Goal: Task Accomplishment & Management: Manage account settings

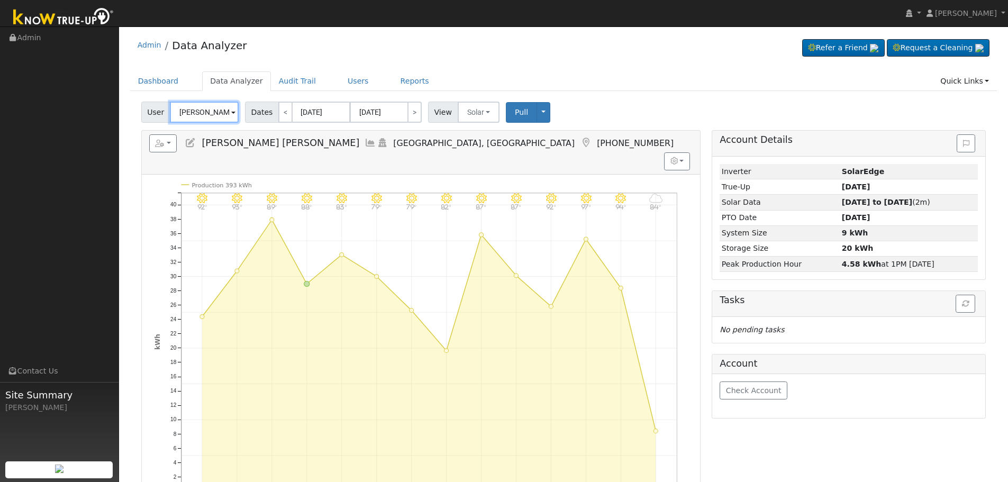
click at [196, 114] on input "[PERSON_NAME] [PERSON_NAME]" at bounding box center [204, 112] width 69 height 21
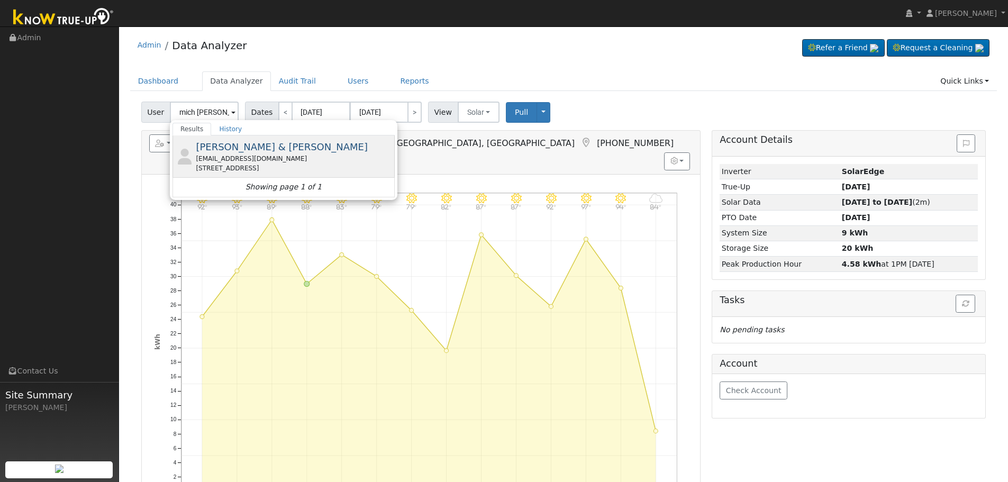
click at [286, 162] on div "[EMAIL_ADDRESS][DOMAIN_NAME]" at bounding box center [294, 159] width 196 height 10
type input "[PERSON_NAME] & [PERSON_NAME]"
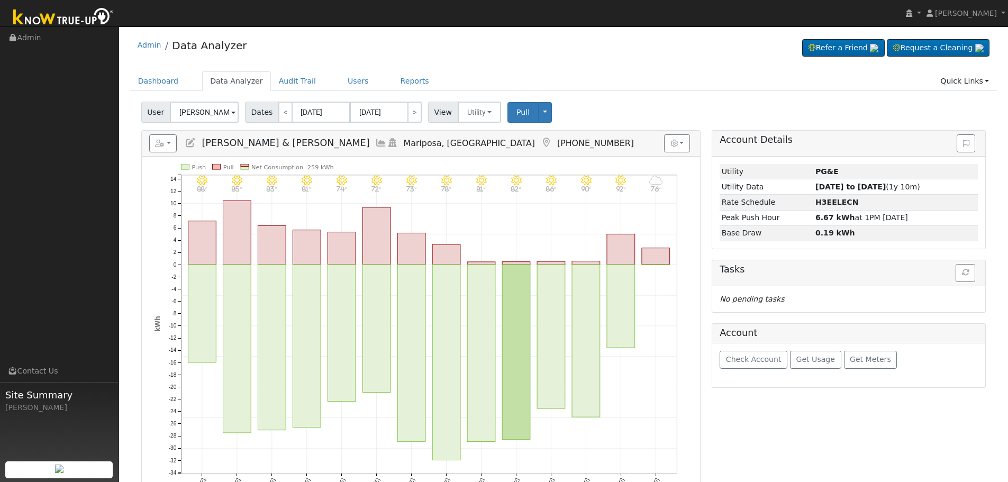
click at [375, 141] on icon at bounding box center [381, 143] width 12 height 10
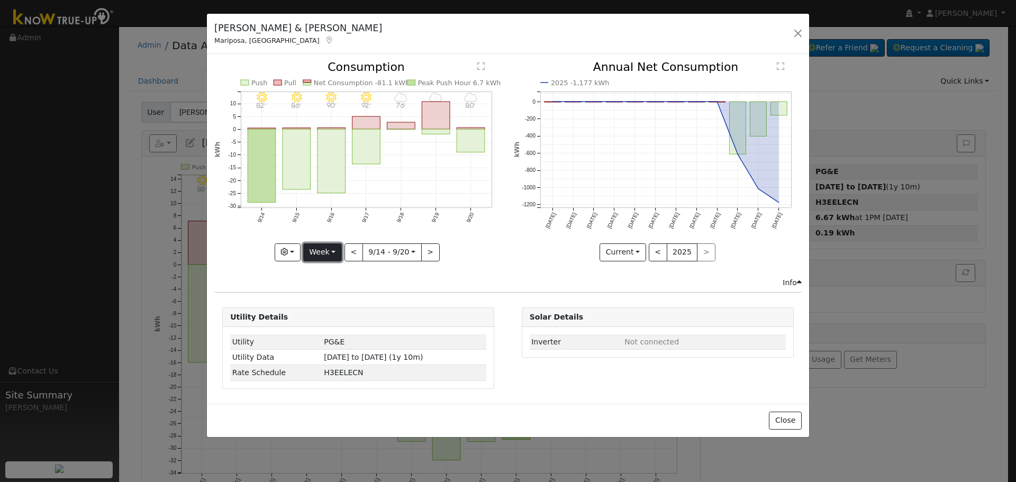
click at [341, 247] on button "Week" at bounding box center [322, 252] width 39 height 18
click at [353, 248] on button "<" at bounding box center [353, 252] width 19 height 18
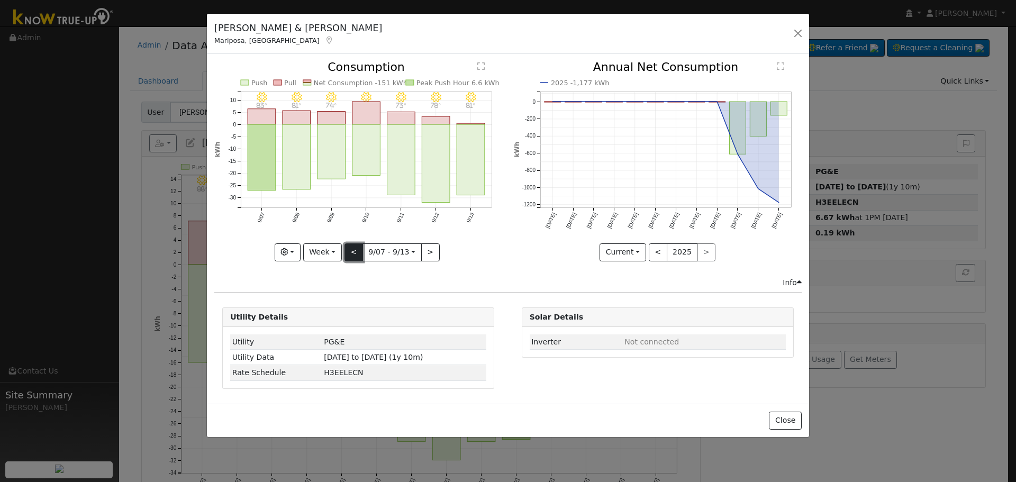
click at [352, 246] on button "<" at bounding box center [353, 252] width 19 height 18
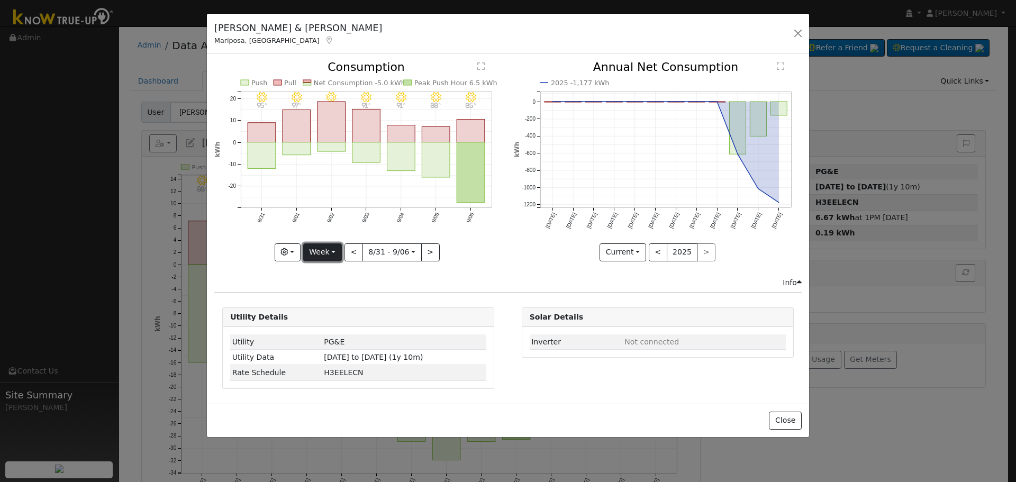
click at [338, 251] on button "Week" at bounding box center [322, 252] width 39 height 18
click at [347, 300] on link "Month" at bounding box center [341, 303] width 74 height 15
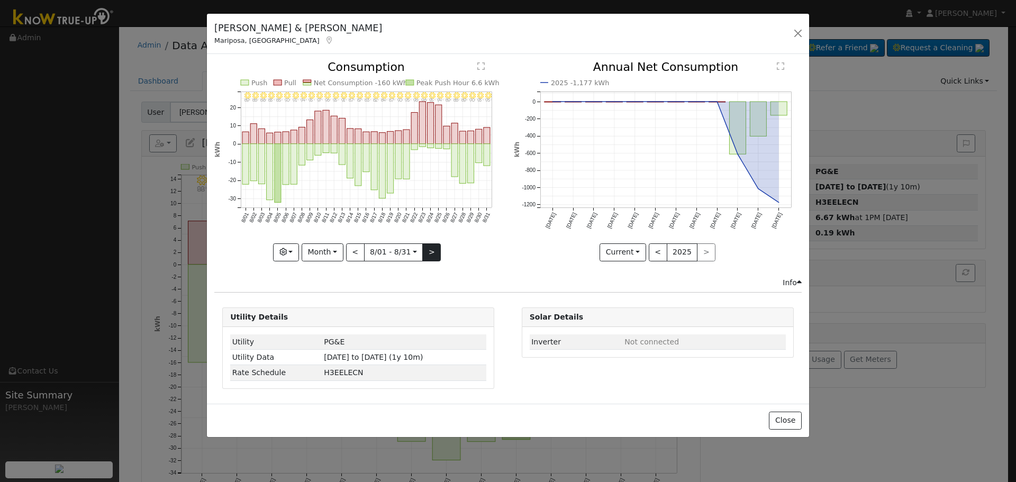
drag, startPoint x: 448, startPoint y: 251, endPoint x: 430, endPoint y: 254, distance: 18.8
click at [445, 251] on icon "8/31 - Clear 95° 8/30 - Clear 93° 8/29 - Clear 90° 8/28 - Clear 89° 8/27 - Clea…" at bounding box center [358, 157] width 288 height 193
click at [430, 254] on button ">" at bounding box center [431, 252] width 19 height 18
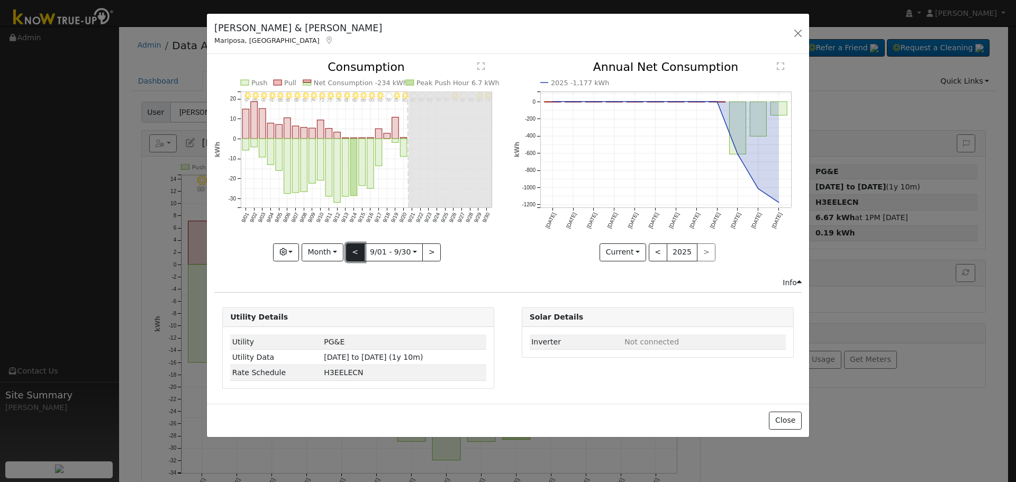
click at [357, 254] on button "<" at bounding box center [355, 252] width 19 height 18
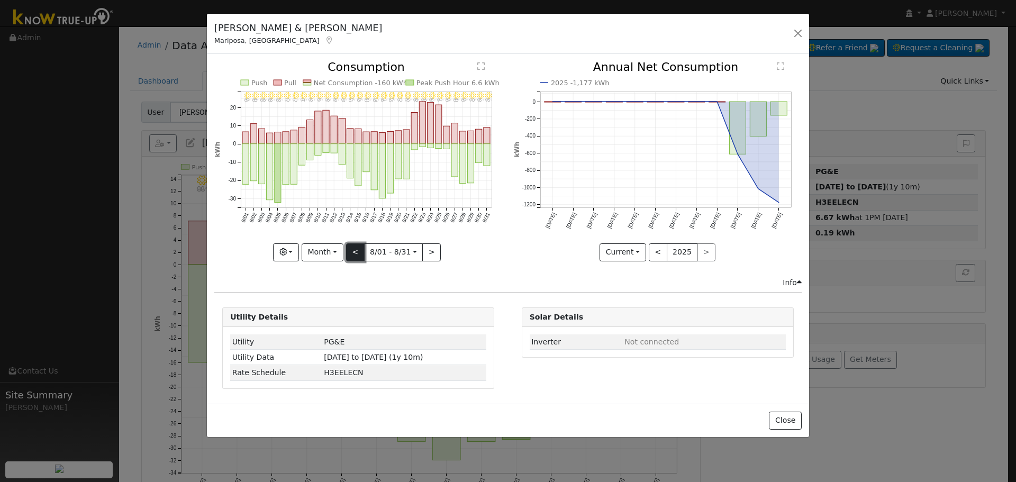
click at [356, 252] on button "<" at bounding box center [355, 252] width 19 height 18
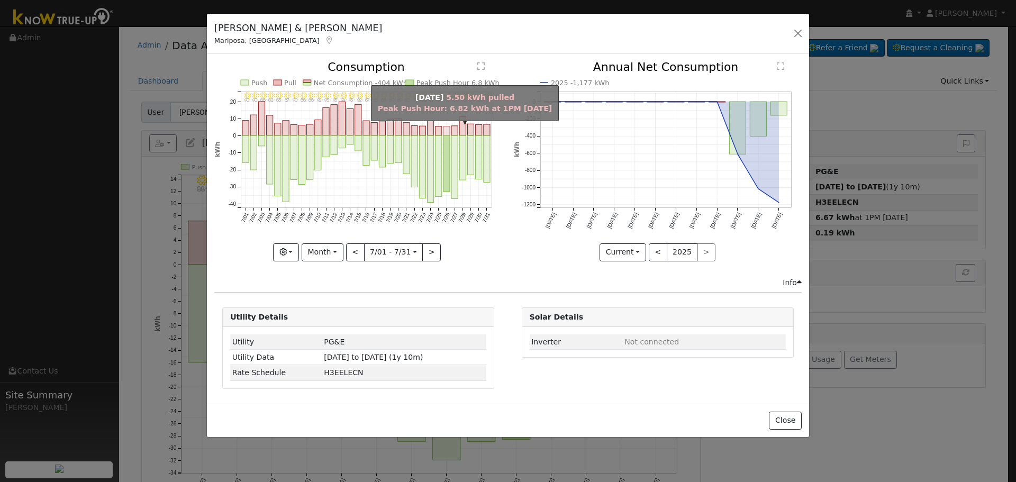
click at [448, 128] on rect "onclick=""" at bounding box center [446, 131] width 6 height 10
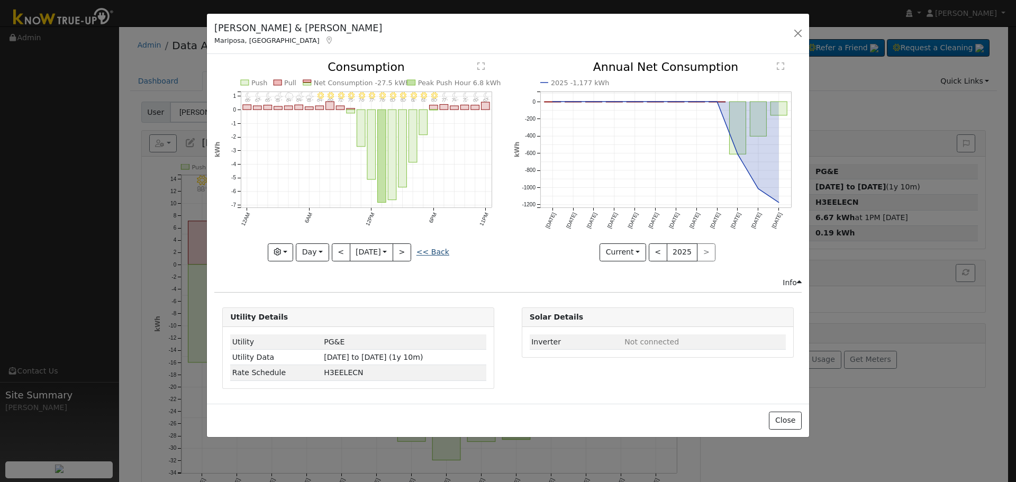
click at [431, 257] on div "<< Back" at bounding box center [432, 252] width 33 height 11
click at [434, 252] on link "<< Back" at bounding box center [432, 252] width 33 height 8
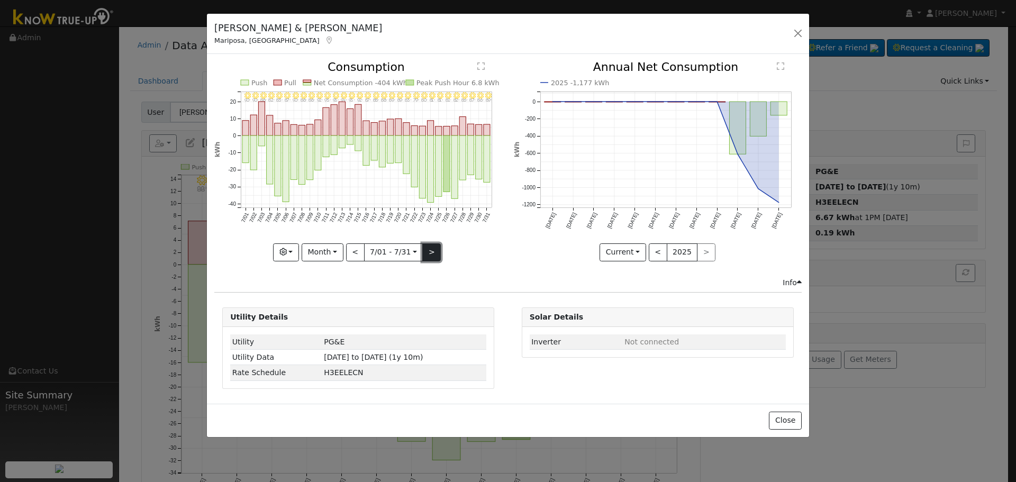
click at [433, 254] on button ">" at bounding box center [431, 252] width 19 height 18
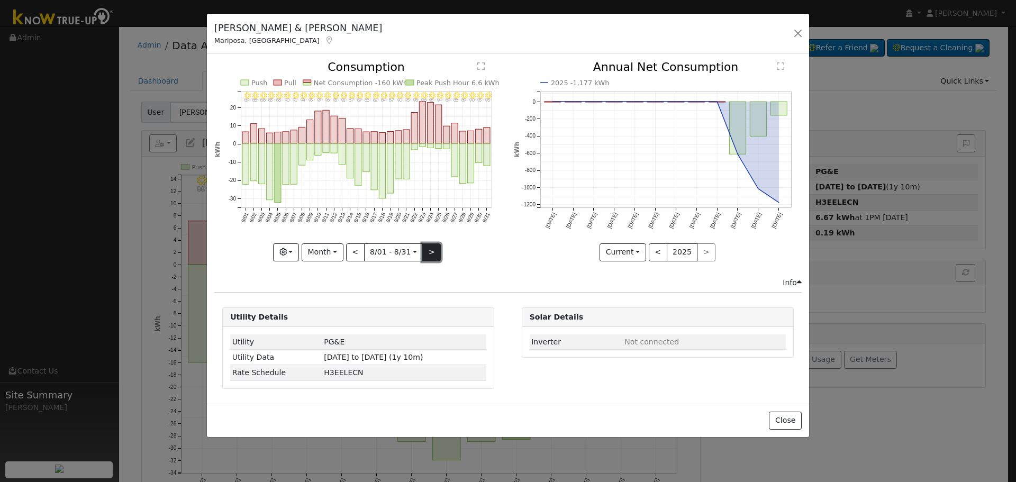
click at [432, 253] on button ">" at bounding box center [431, 252] width 19 height 18
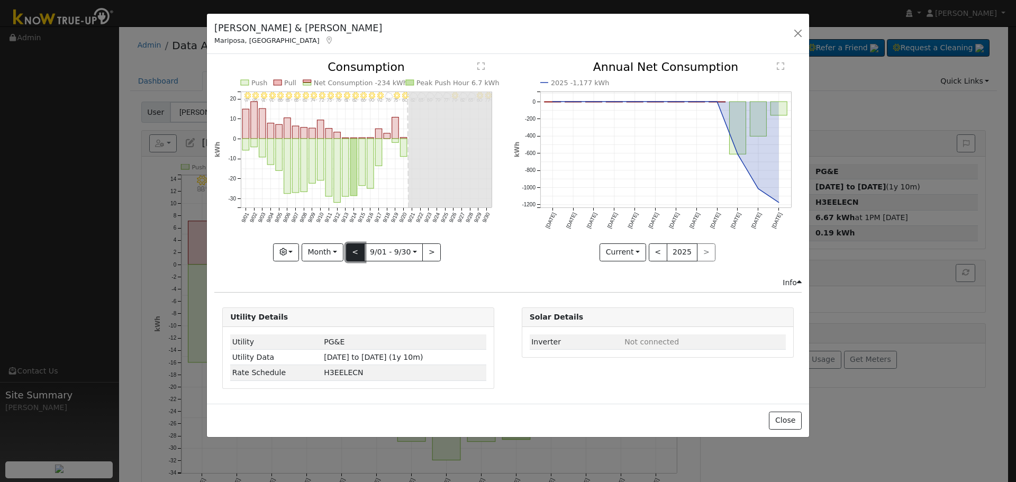
click at [358, 253] on button "<" at bounding box center [355, 252] width 19 height 18
type input "[DATE]"
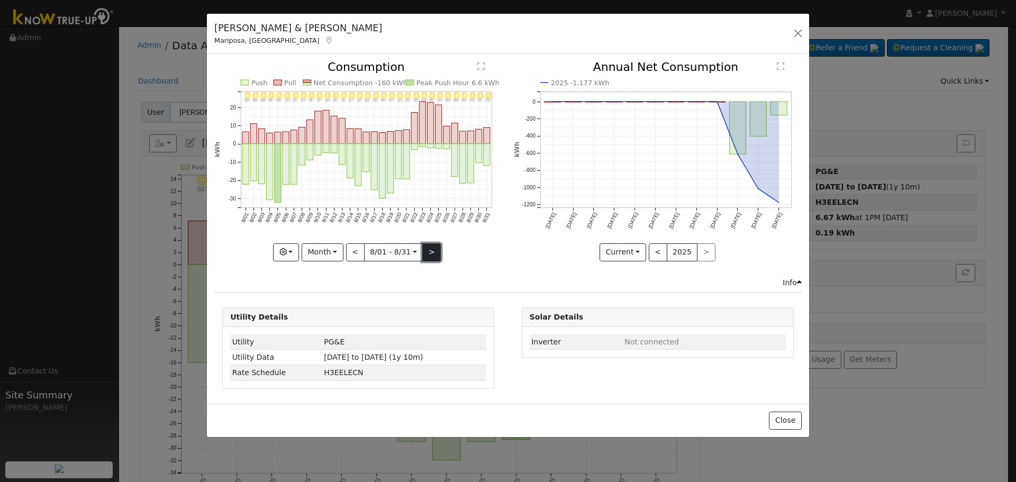
click at [437, 252] on button ">" at bounding box center [431, 252] width 19 height 18
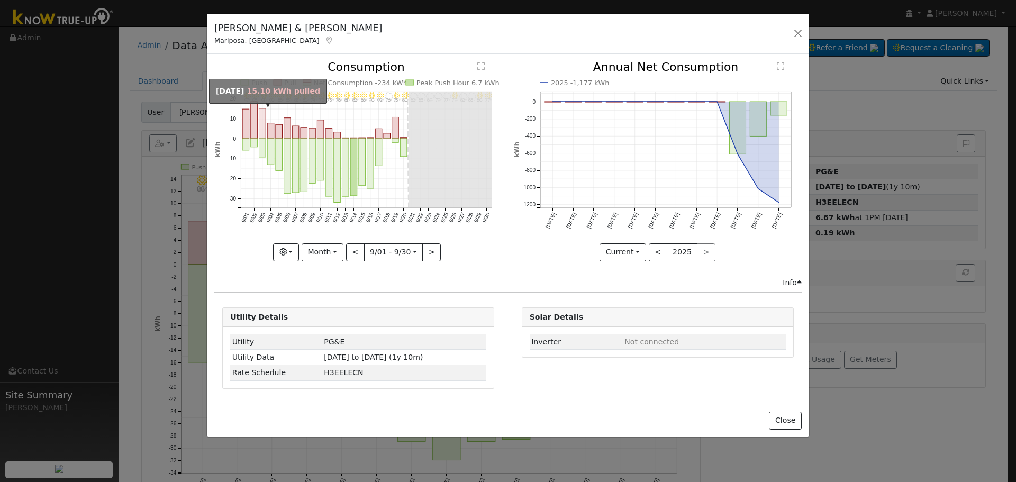
click at [259, 130] on rect "onclick=""" at bounding box center [262, 124] width 7 height 30
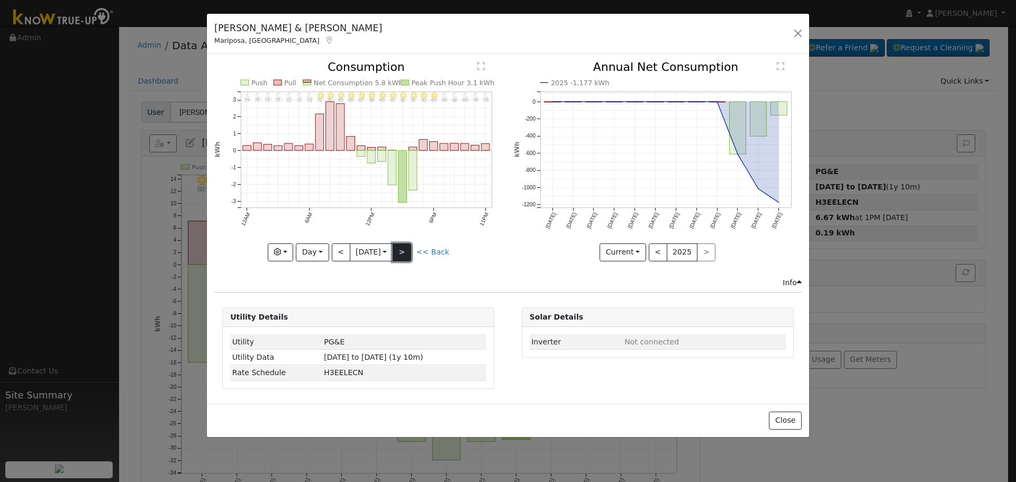
click at [400, 250] on button ">" at bounding box center [402, 252] width 19 height 18
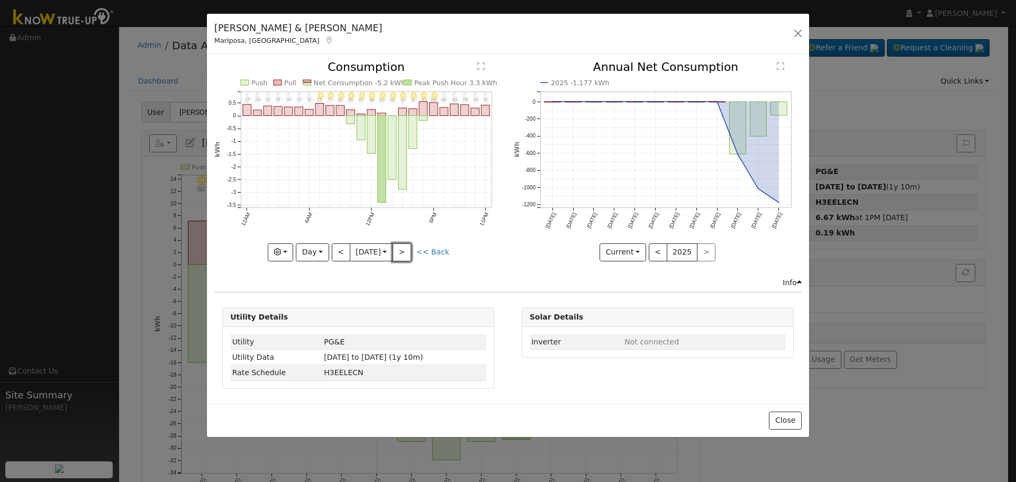
click at [404, 250] on button ">" at bounding box center [402, 252] width 19 height 18
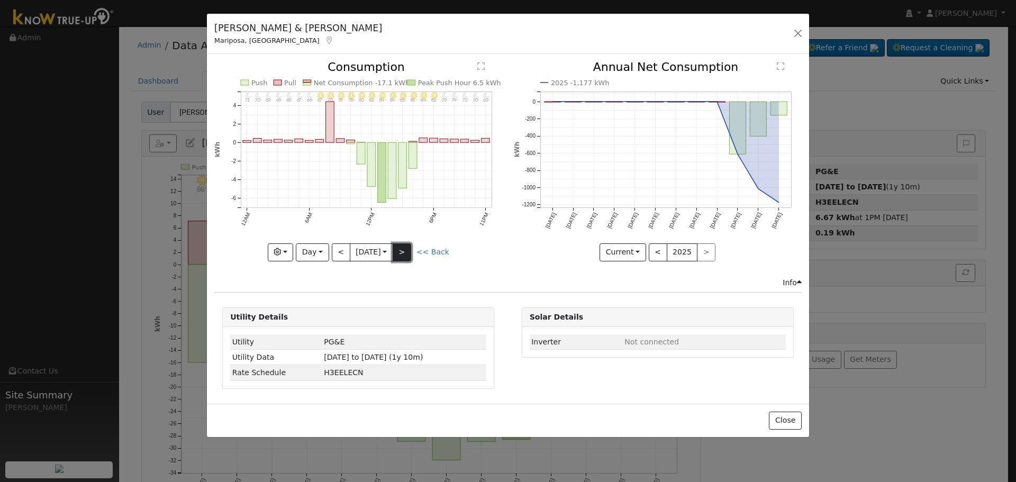
click at [409, 249] on button ">" at bounding box center [402, 252] width 19 height 18
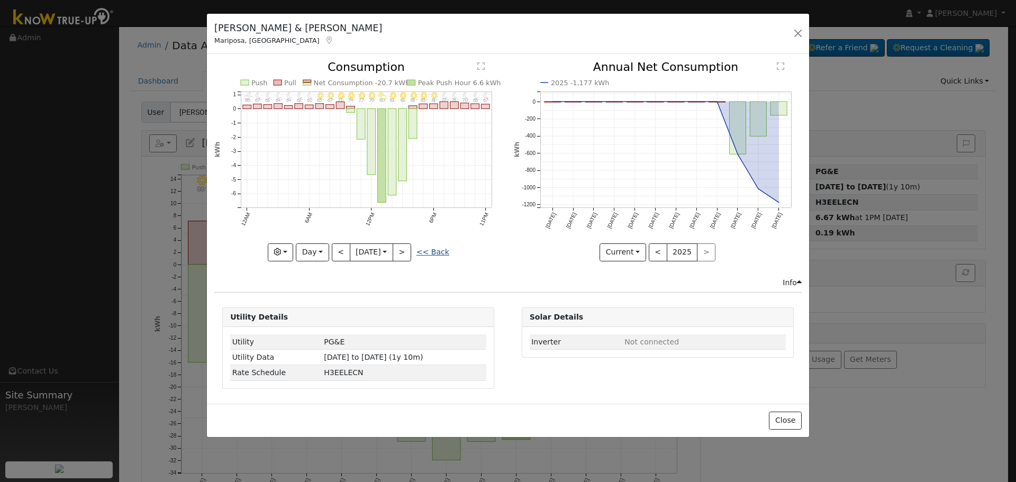
click at [430, 251] on link "<< Back" at bounding box center [432, 252] width 33 height 8
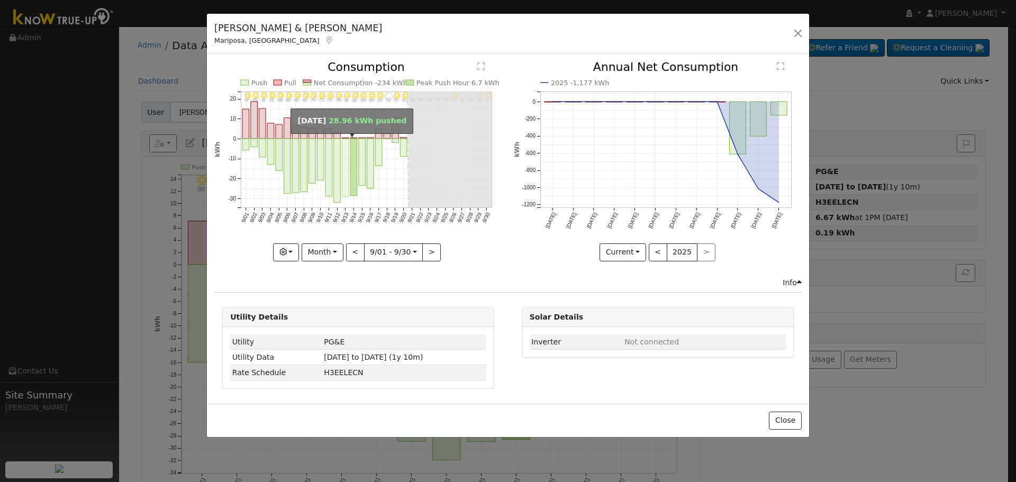
click at [348, 142] on rect "onclick=""" at bounding box center [345, 168] width 7 height 58
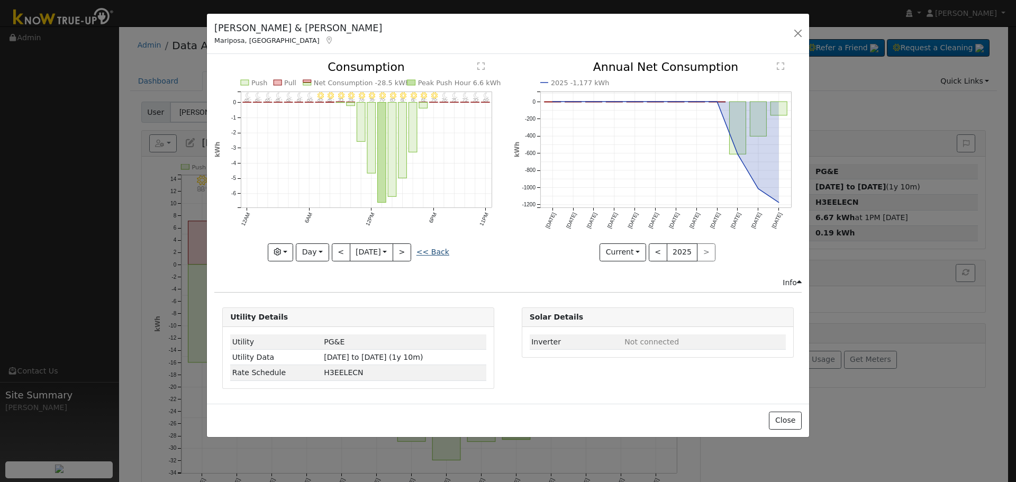
click at [436, 251] on link "<< Back" at bounding box center [432, 252] width 33 height 8
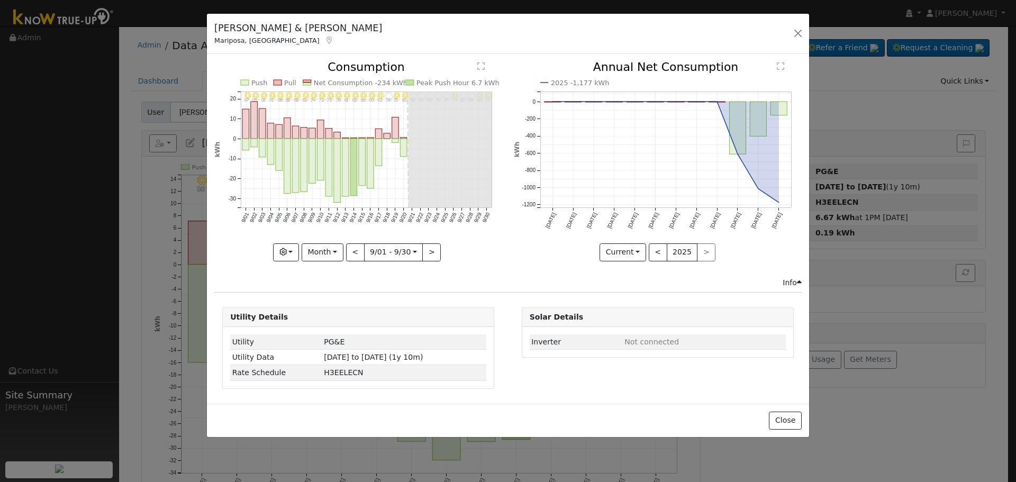
click at [333, 136] on icon "9/30 - MostlyClear 77° 9/29 - MostlyClear 80° 9/28 - Cloudy 83° 9/27 - Cloudy 8…" at bounding box center [358, 157] width 288 height 193
click at [334, 135] on rect "onclick=""" at bounding box center [337, 135] width 7 height 6
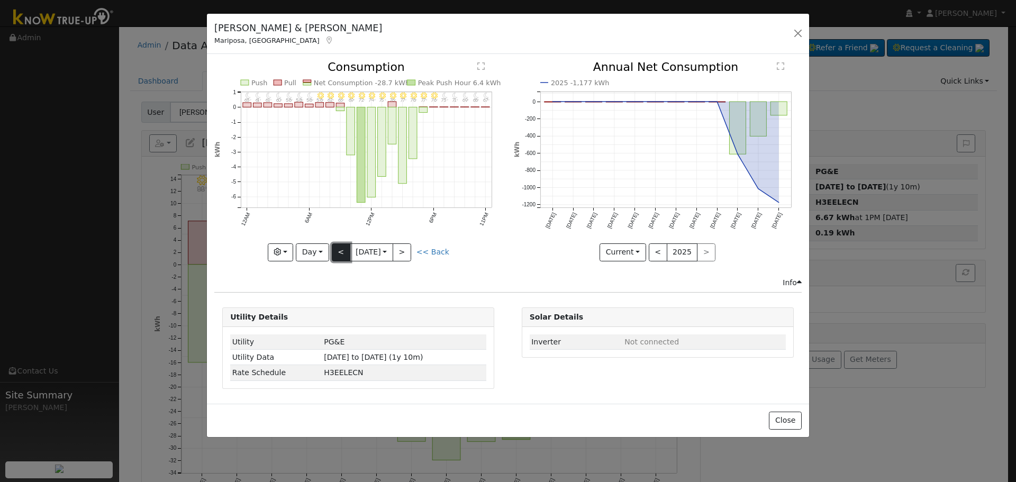
click at [338, 254] on button "<" at bounding box center [341, 252] width 19 height 18
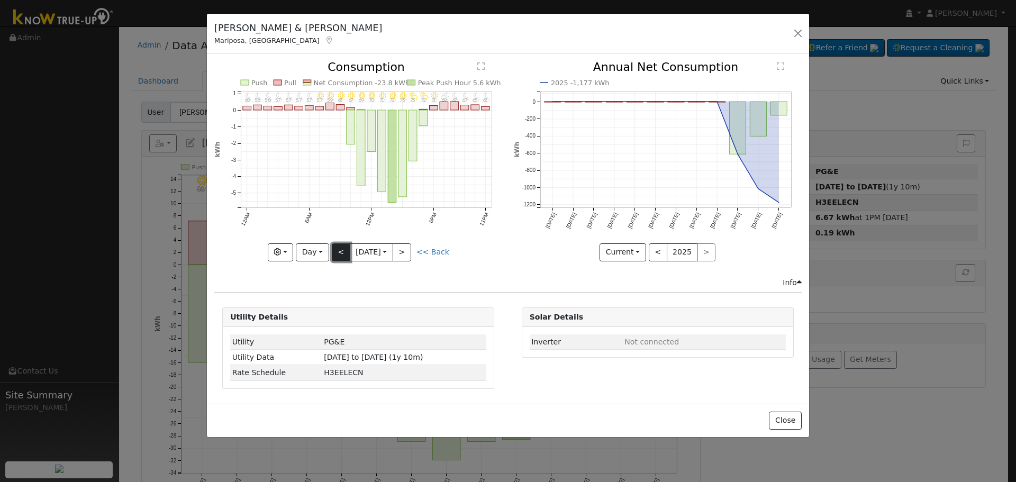
click at [338, 254] on button "<" at bounding box center [341, 252] width 19 height 18
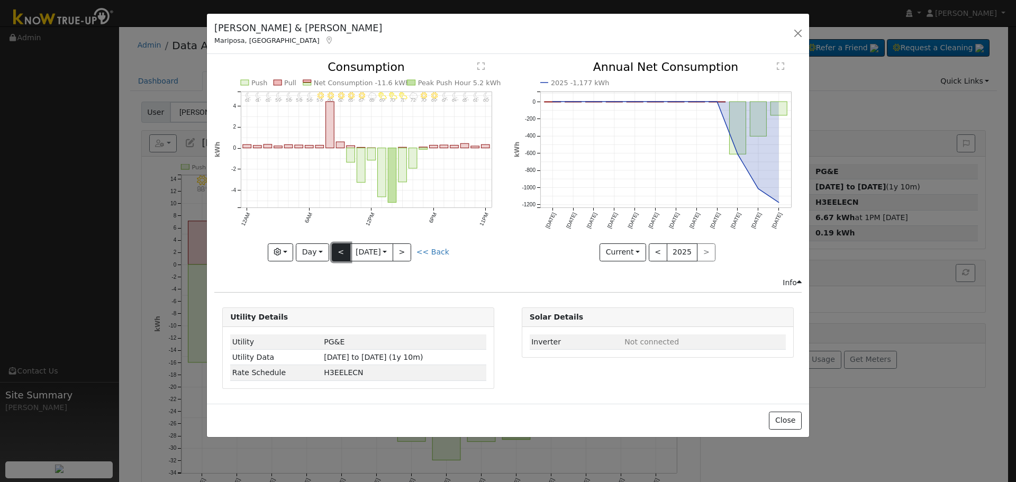
click at [338, 254] on button "<" at bounding box center [341, 252] width 19 height 18
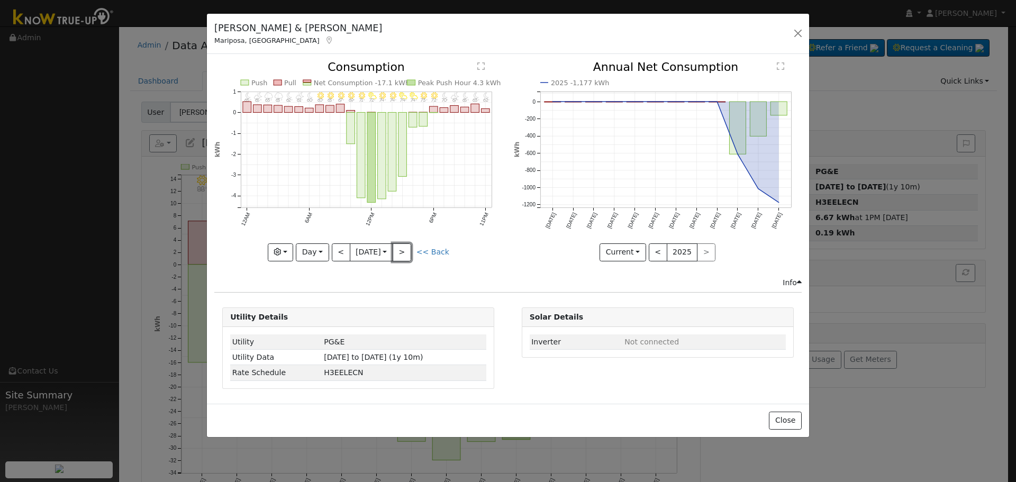
click at [404, 248] on button ">" at bounding box center [402, 252] width 19 height 18
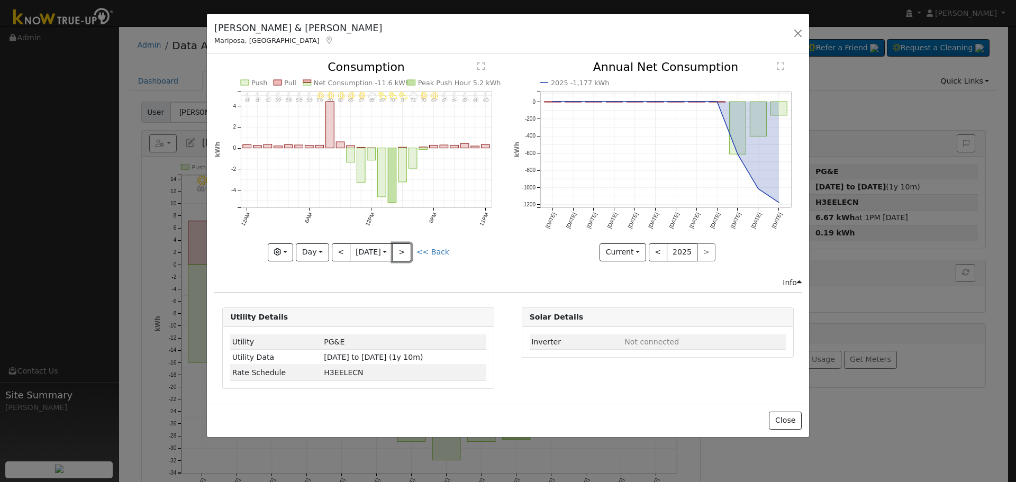
click at [405, 249] on button ">" at bounding box center [402, 252] width 19 height 18
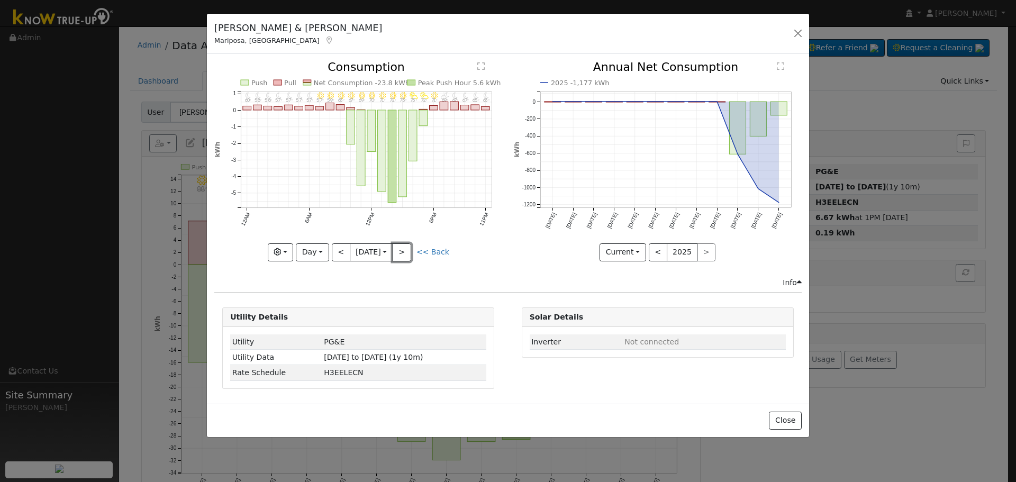
click at [406, 250] on button ">" at bounding box center [402, 252] width 19 height 18
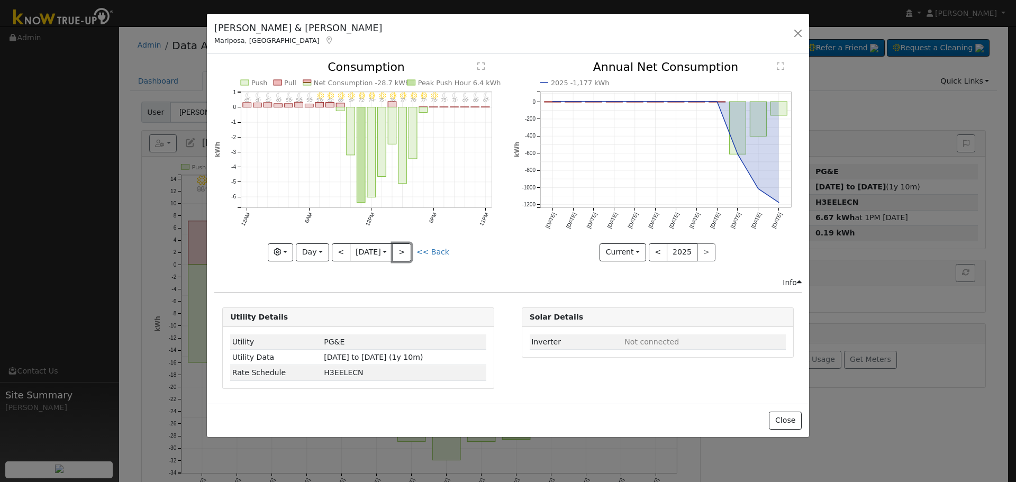
click at [406, 250] on button ">" at bounding box center [402, 252] width 19 height 18
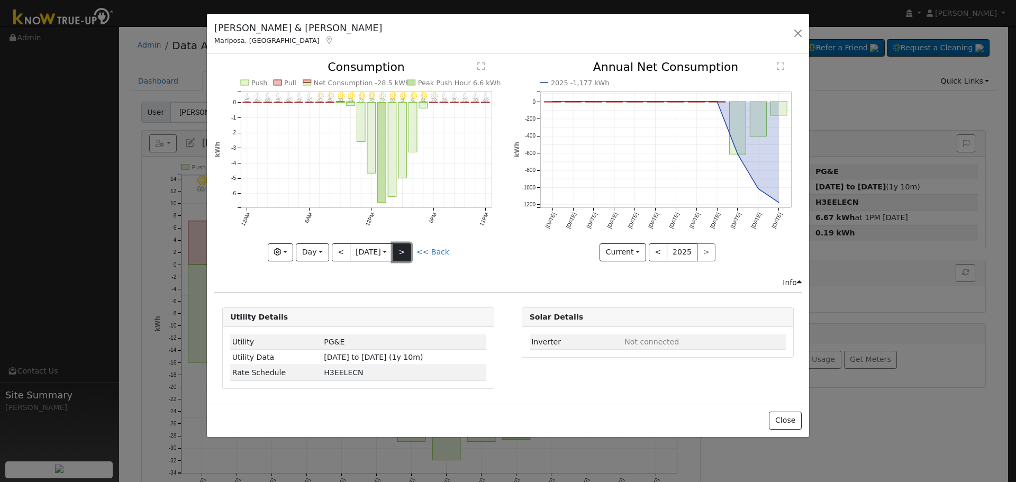
click at [406, 250] on button ">" at bounding box center [402, 252] width 19 height 18
click at [431, 253] on link "<< Back" at bounding box center [432, 252] width 33 height 8
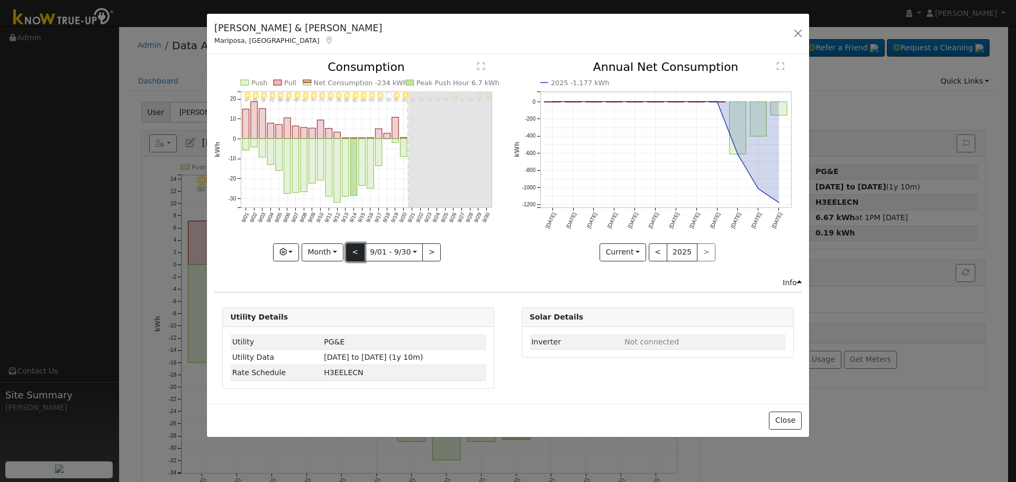
click at [353, 256] on button "<" at bounding box center [355, 252] width 19 height 18
type input "[DATE]"
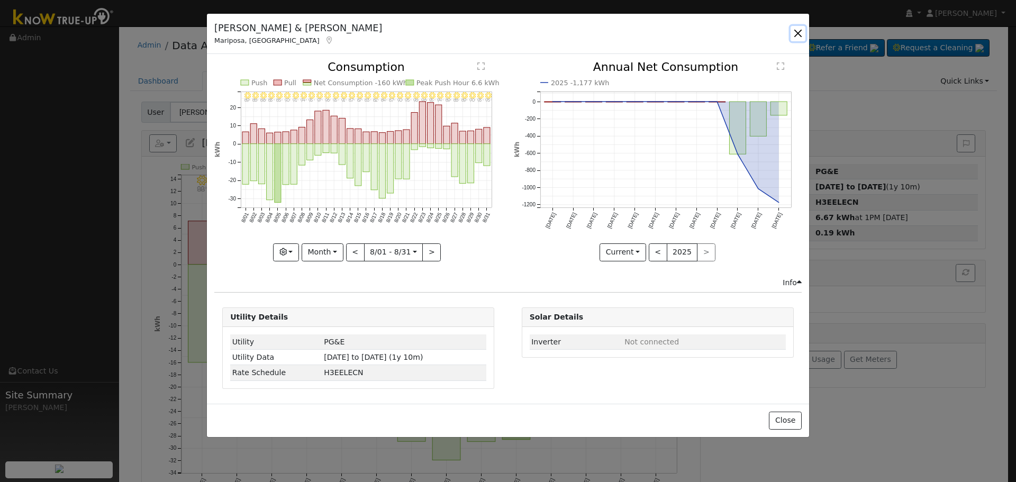
click at [796, 33] on button "button" at bounding box center [797, 33] width 15 height 15
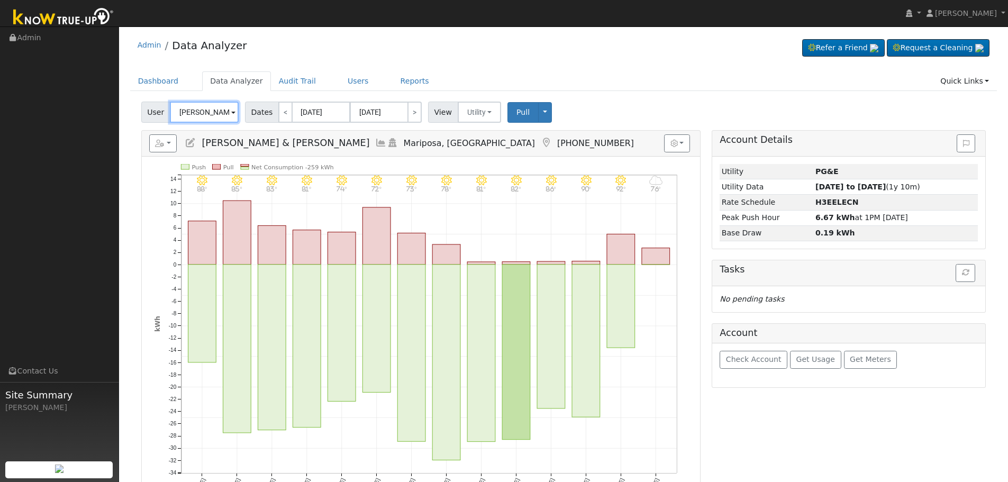
click at [208, 113] on input "[PERSON_NAME] & [PERSON_NAME]" at bounding box center [204, 112] width 69 height 21
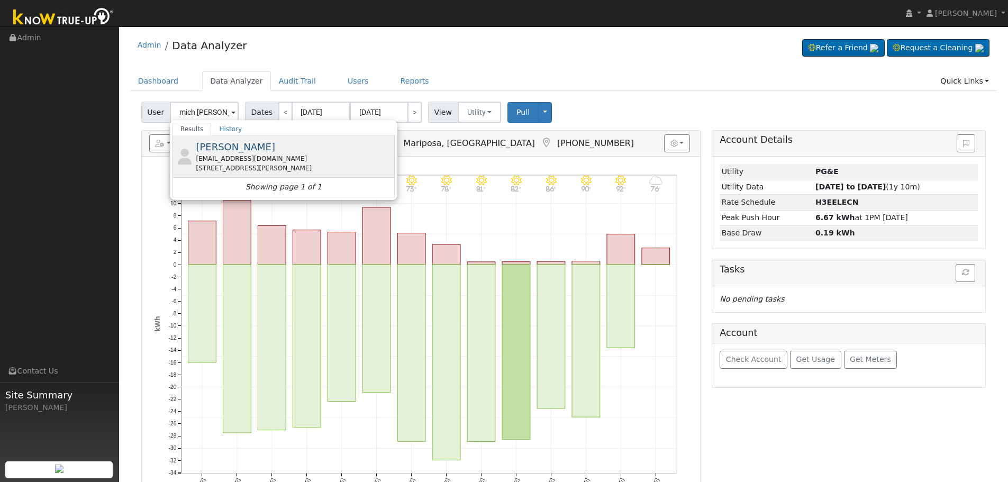
click at [248, 157] on div "[EMAIL_ADDRESS][DOMAIN_NAME]" at bounding box center [294, 159] width 196 height 10
type input "[PERSON_NAME]"
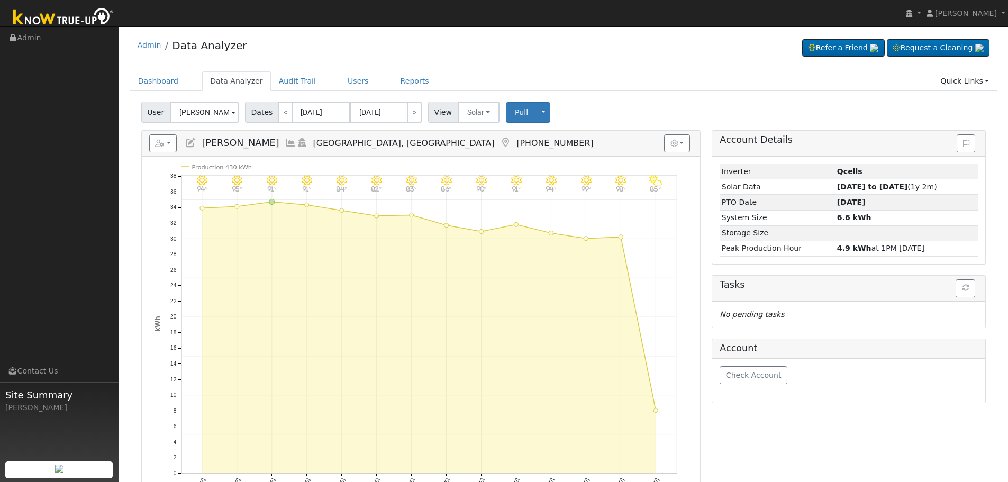
click at [274, 135] on h5 "Reports Scenario Health Check Energy Audit Account Timeline User Audit Trail In…" at bounding box center [420, 143] width 543 height 18
click at [285, 139] on icon at bounding box center [291, 143] width 12 height 10
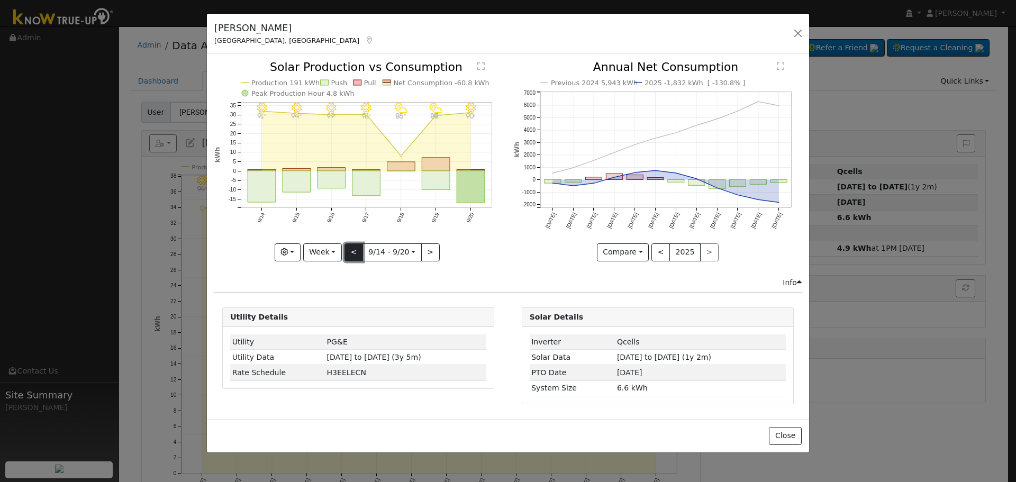
click at [352, 252] on button "<" at bounding box center [353, 252] width 19 height 18
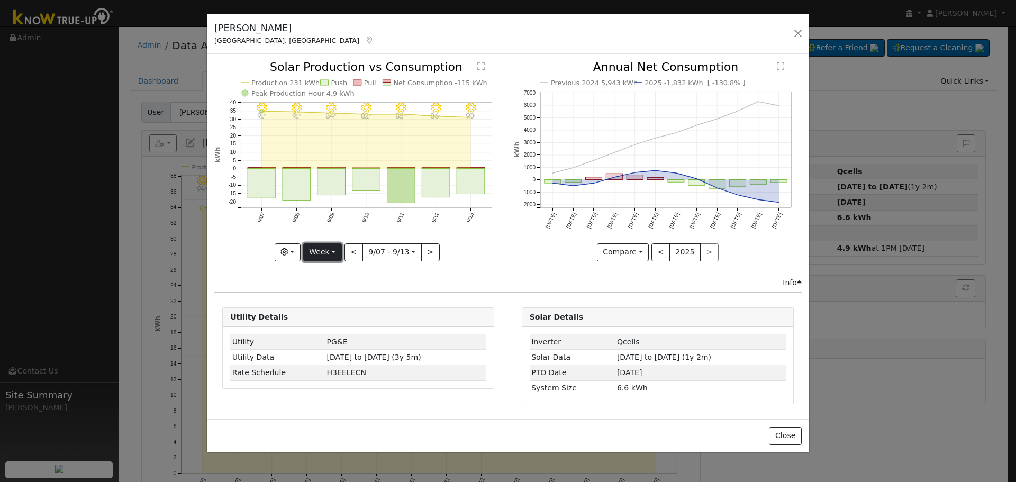
click at [329, 248] on button "Week" at bounding box center [322, 252] width 39 height 18
click at [342, 298] on link "Month" at bounding box center [341, 303] width 74 height 15
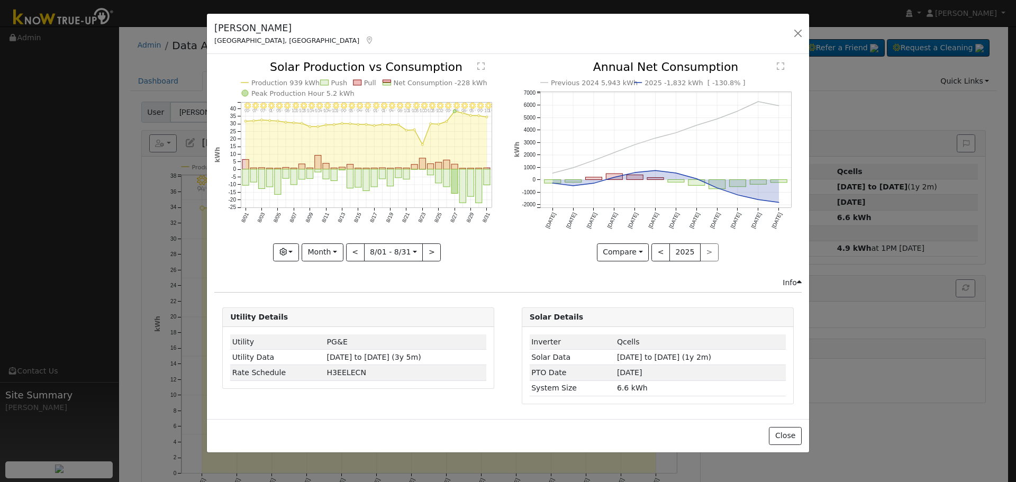
click at [346, 254] on icon "8/31 - Clear 101° 8/30 - Clear 99° 8/29 - Clear 95° 8/28 - Clear 96° 8/27 - Cle…" at bounding box center [358, 160] width 288 height 198
click at [351, 253] on button "<" at bounding box center [355, 252] width 19 height 18
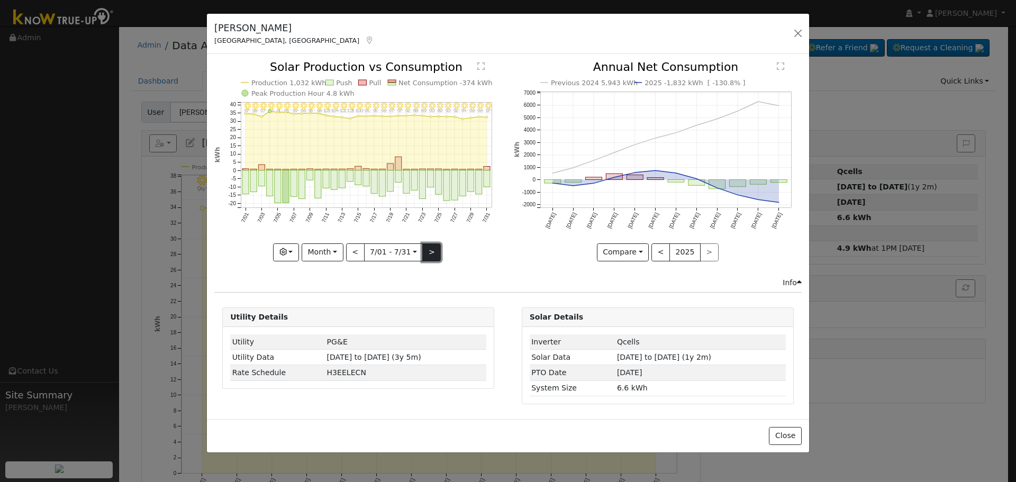
click at [427, 256] on button ">" at bounding box center [431, 252] width 19 height 18
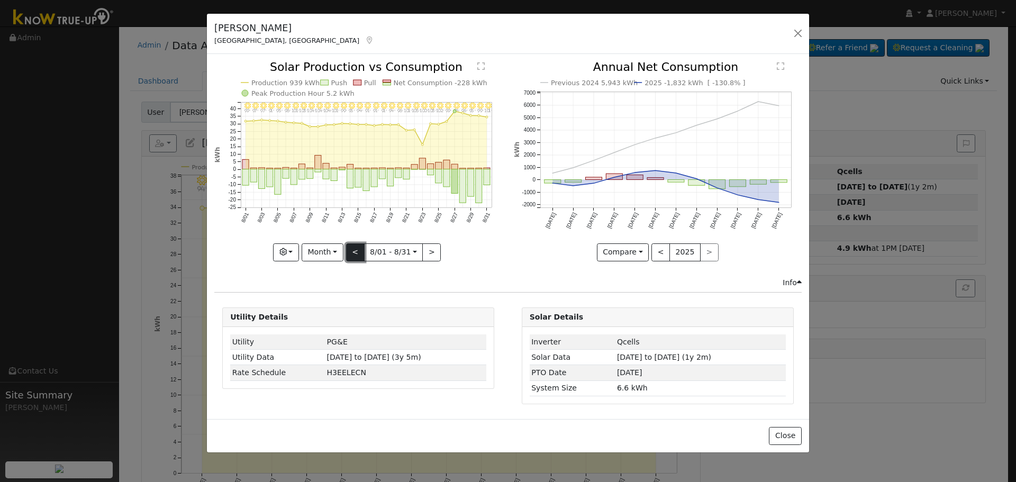
click at [355, 251] on button "<" at bounding box center [355, 252] width 19 height 18
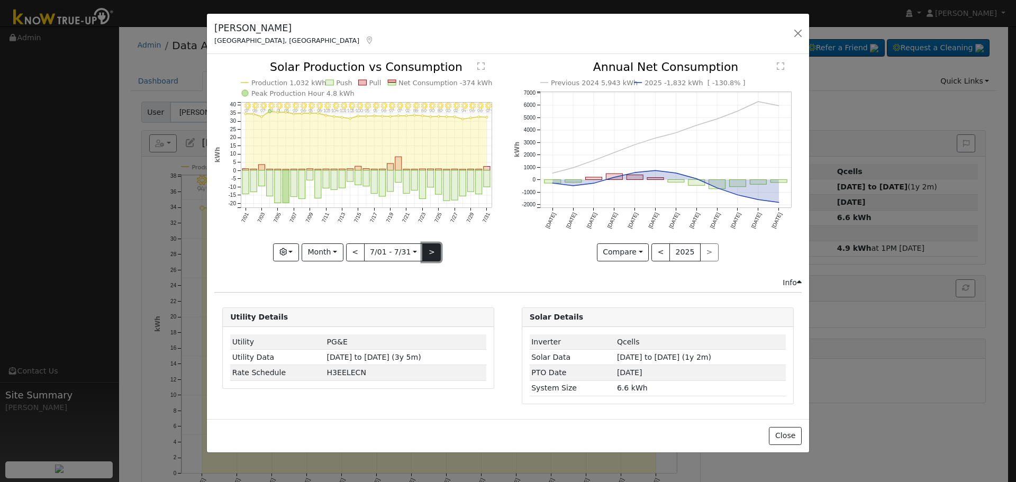
click at [435, 249] on button ">" at bounding box center [431, 252] width 19 height 18
type input "[DATE]"
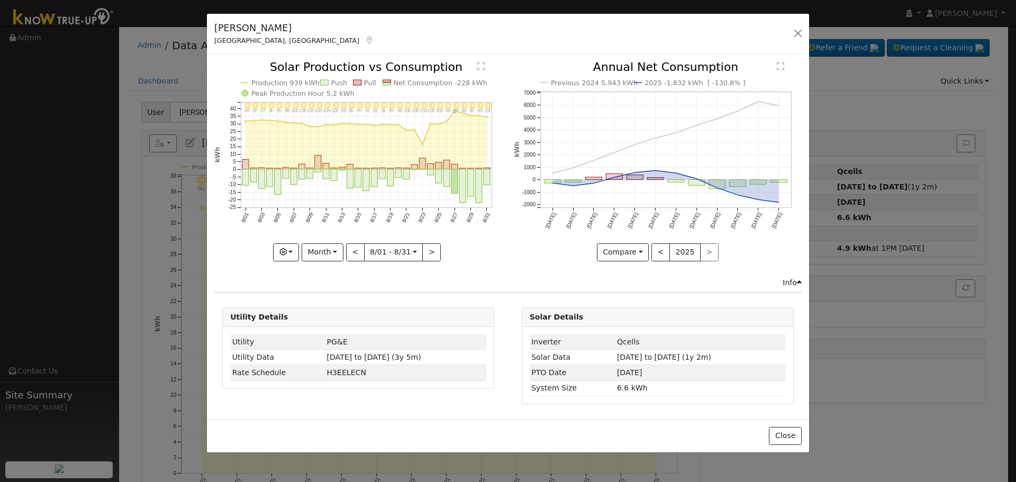
click at [364, 38] on icon at bounding box center [369, 40] width 10 height 7
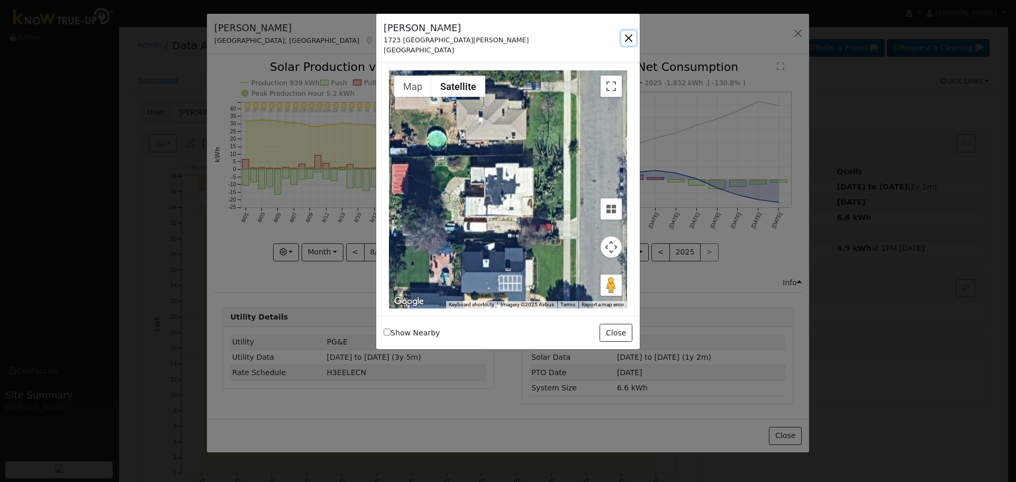
click at [630, 41] on button "button" at bounding box center [628, 38] width 15 height 15
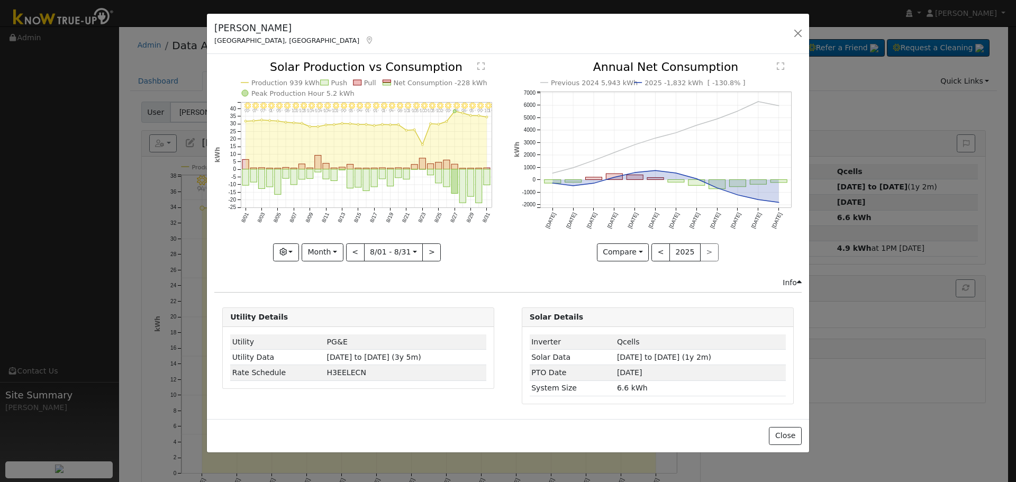
click at [364, 40] on icon at bounding box center [369, 40] width 10 height 7
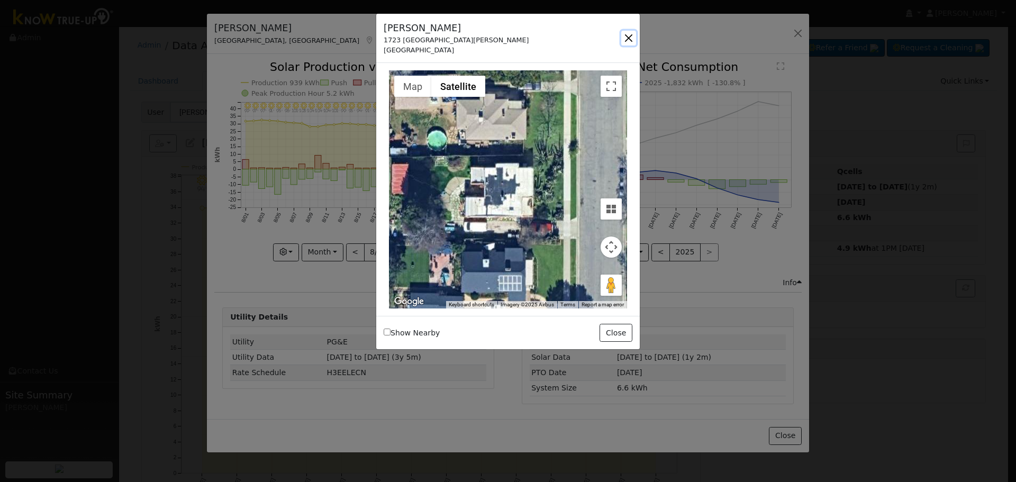
click at [633, 42] on button "button" at bounding box center [628, 38] width 15 height 15
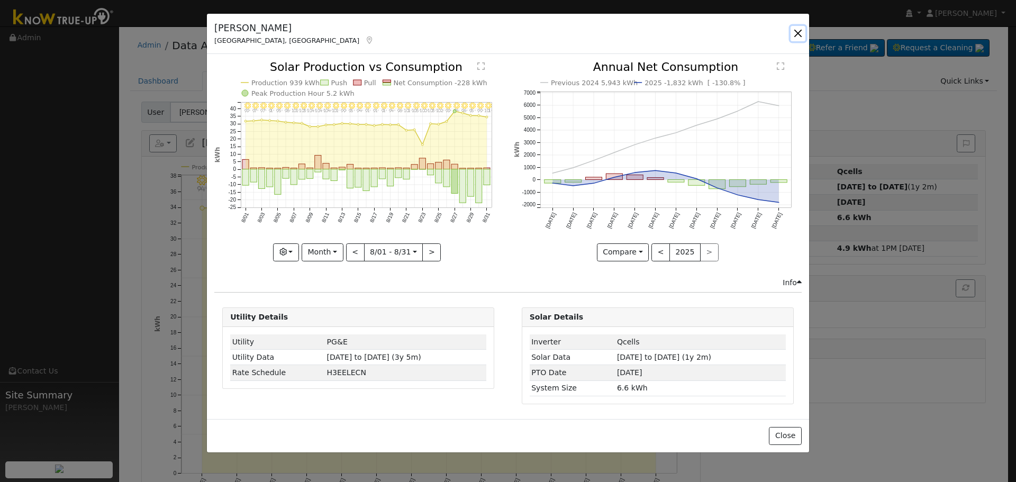
click at [798, 34] on button "button" at bounding box center [797, 33] width 15 height 15
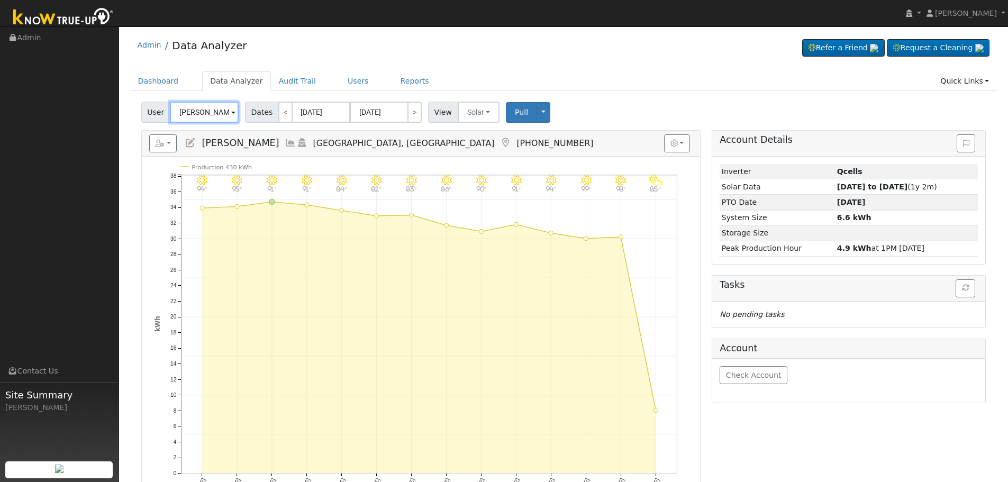
click at [215, 107] on input "[PERSON_NAME]" at bounding box center [204, 112] width 69 height 21
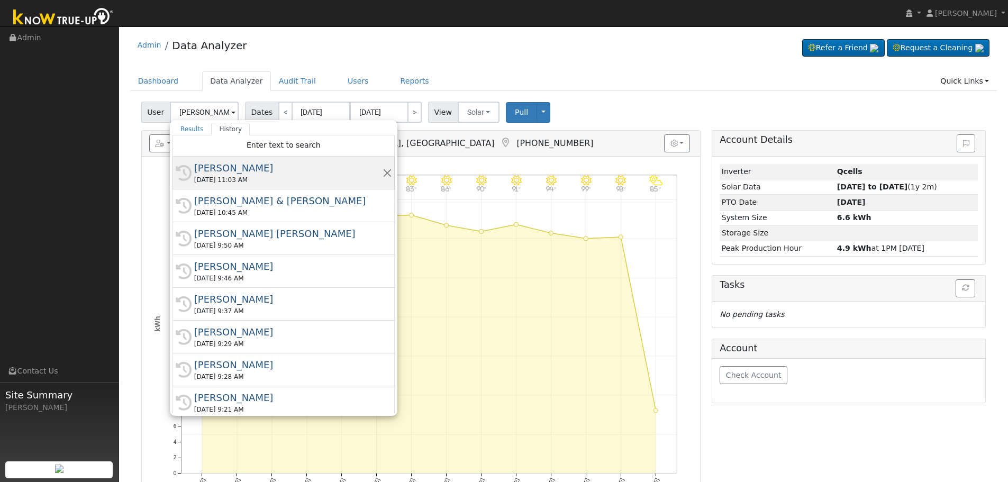
click at [284, 179] on div "[DATE] 11:03 AM" at bounding box center [288, 180] width 188 height 10
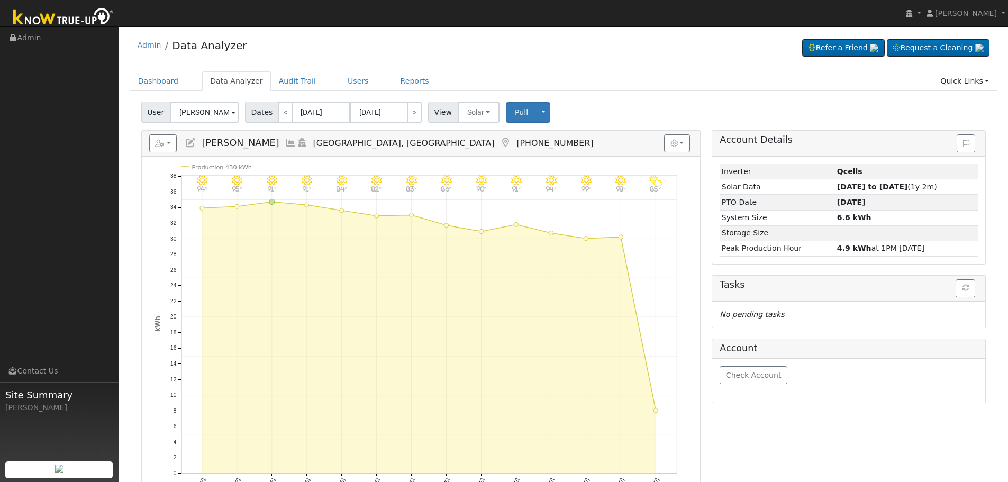
click at [285, 141] on icon at bounding box center [291, 143] width 12 height 10
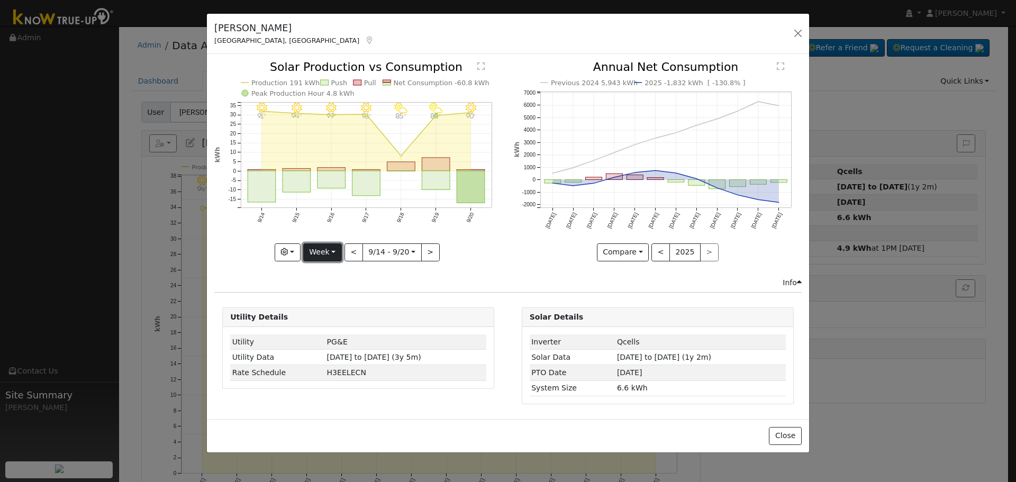
click at [322, 255] on button "Week" at bounding box center [322, 252] width 39 height 18
click at [347, 308] on link "Month" at bounding box center [341, 303] width 74 height 15
type input "[DATE]"
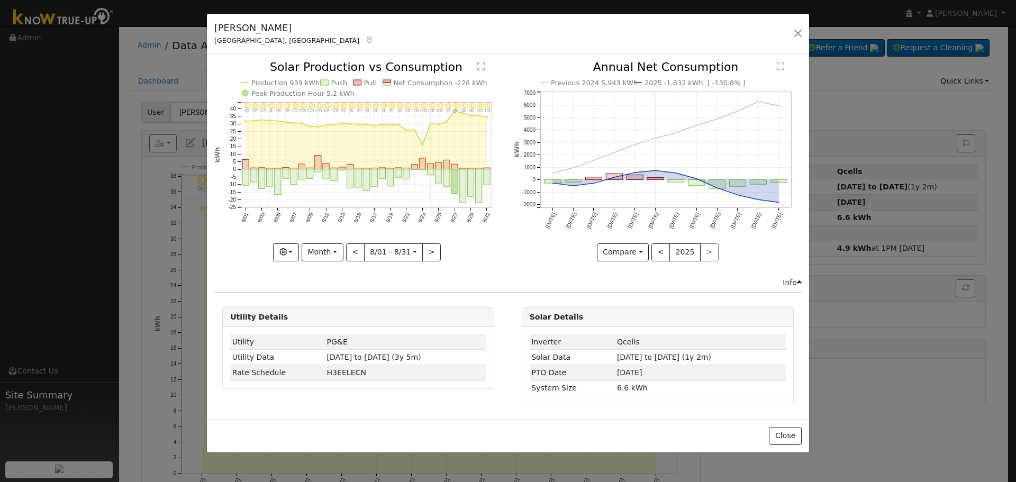
click at [364, 38] on icon at bounding box center [369, 40] width 10 height 7
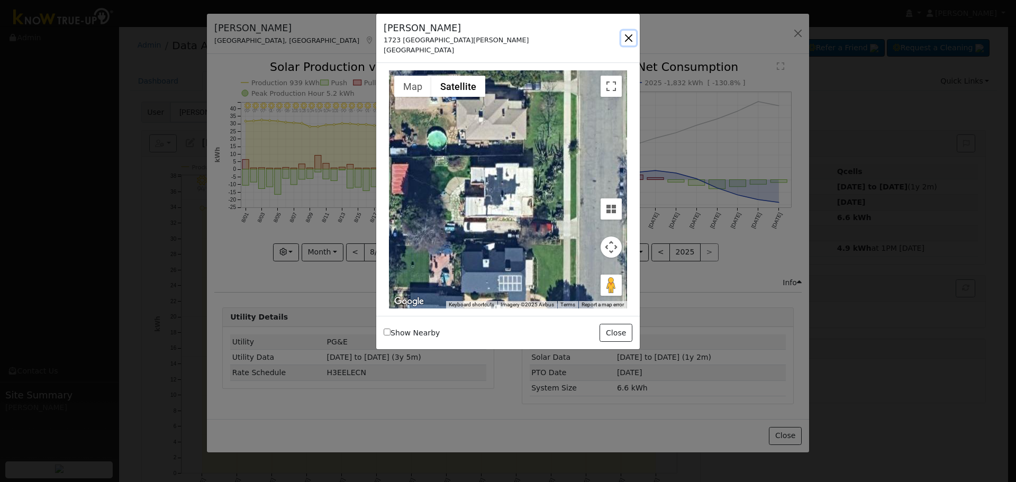
click at [625, 33] on button "button" at bounding box center [628, 38] width 15 height 15
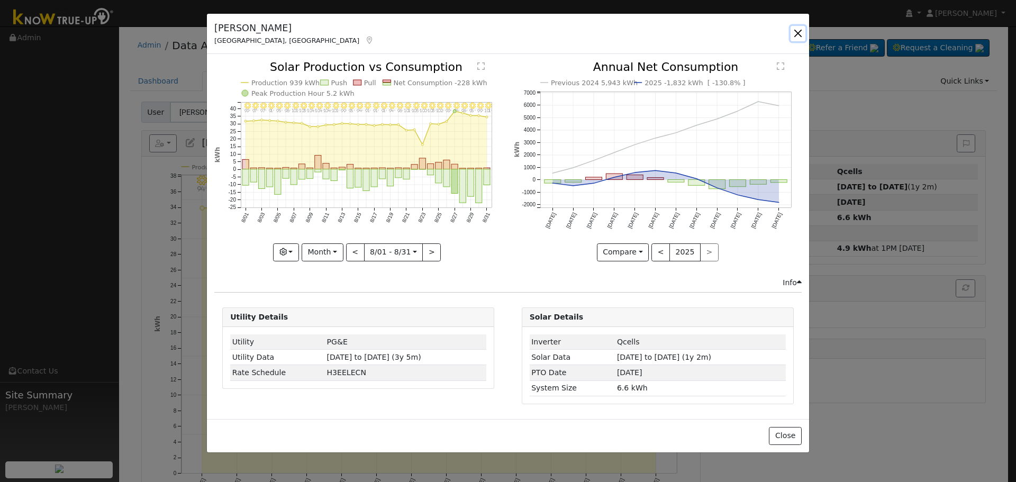
drag, startPoint x: 805, startPoint y: 29, endPoint x: 781, endPoint y: 35, distance: 24.0
click at [804, 30] on button "button" at bounding box center [797, 33] width 15 height 15
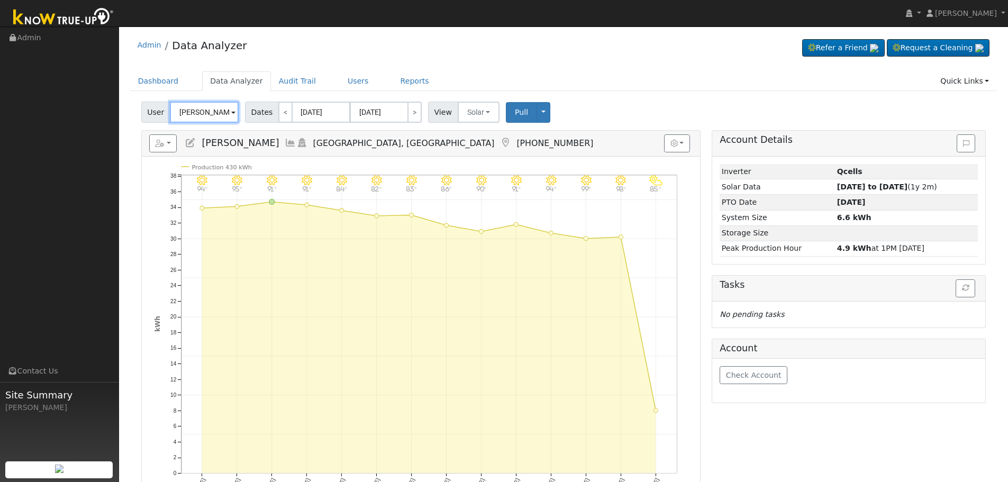
click at [196, 112] on input "[PERSON_NAME]" at bounding box center [204, 112] width 69 height 21
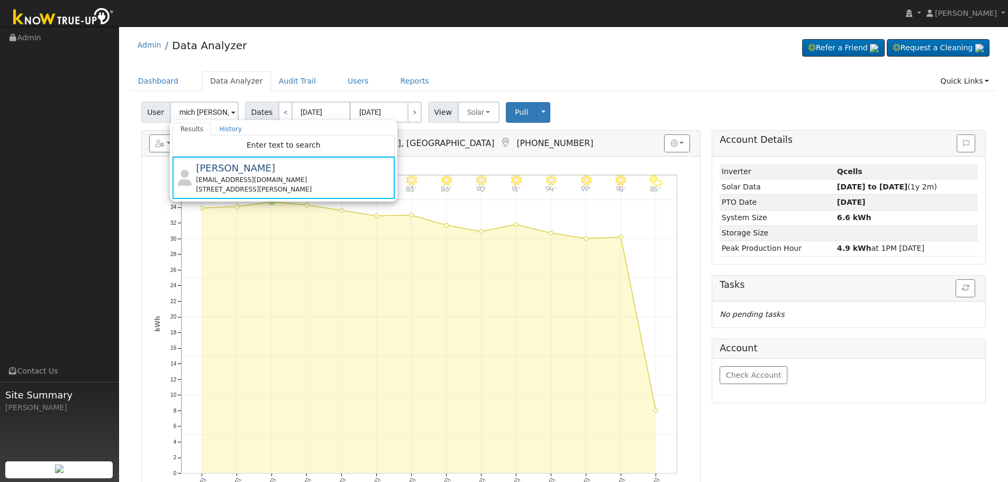
click at [649, 63] on div "Admin Data Analyzer Refer a Friend Request a Cleaning" at bounding box center [563, 48] width 867 height 32
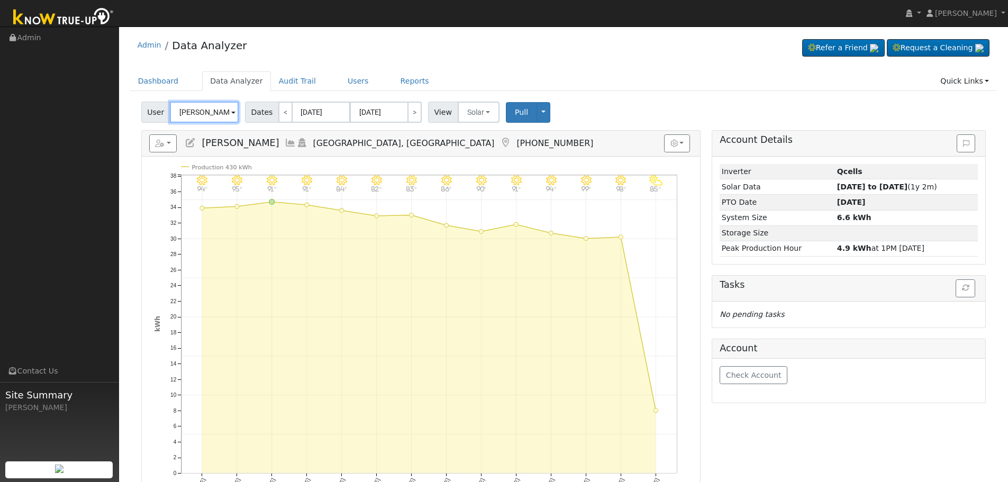
click at [200, 111] on input "[PERSON_NAME]" at bounding box center [204, 112] width 69 height 21
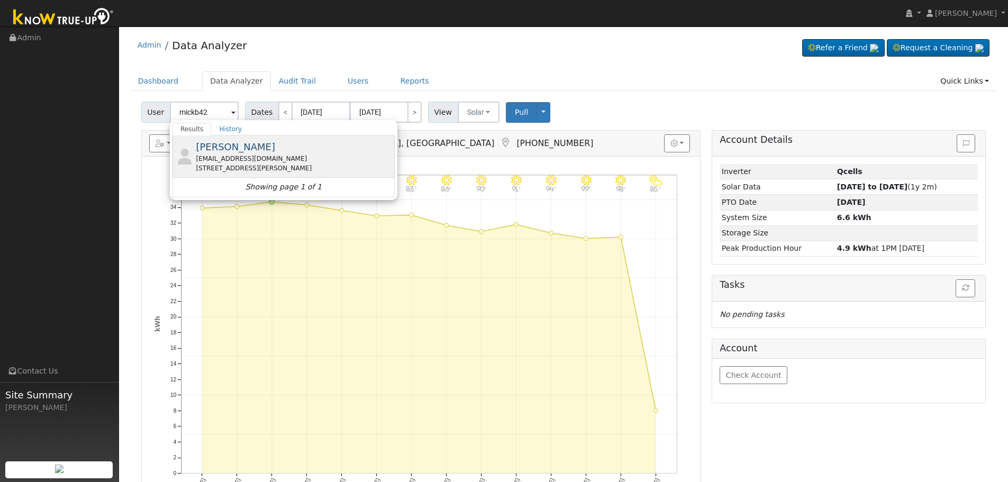
click at [221, 160] on div "[EMAIL_ADDRESS][DOMAIN_NAME]" at bounding box center [294, 159] width 196 height 10
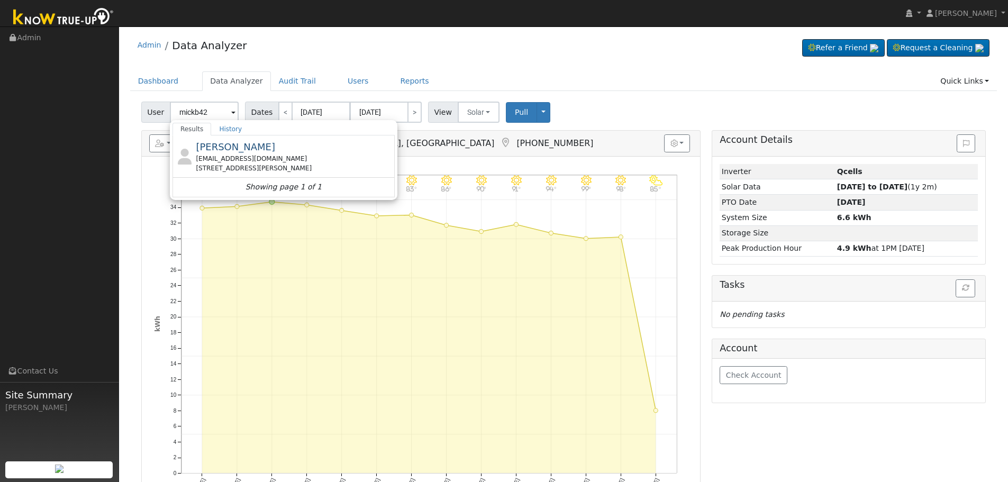
type input "[PERSON_NAME]"
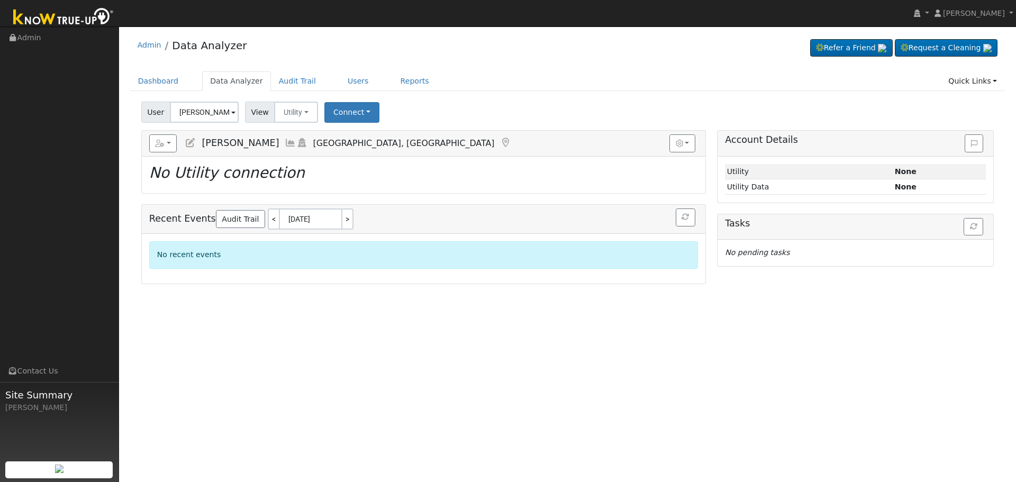
click at [285, 143] on icon at bounding box center [291, 143] width 12 height 10
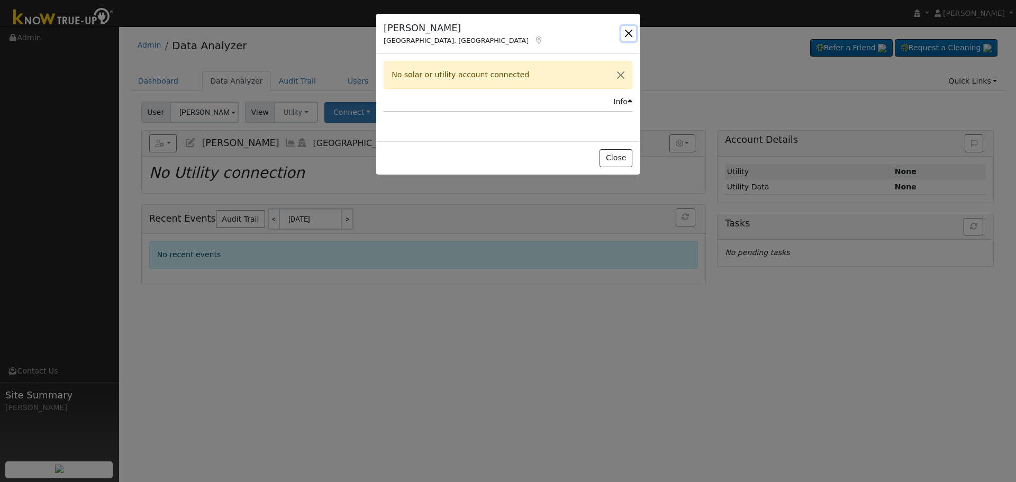
click at [630, 32] on button "button" at bounding box center [628, 33] width 15 height 15
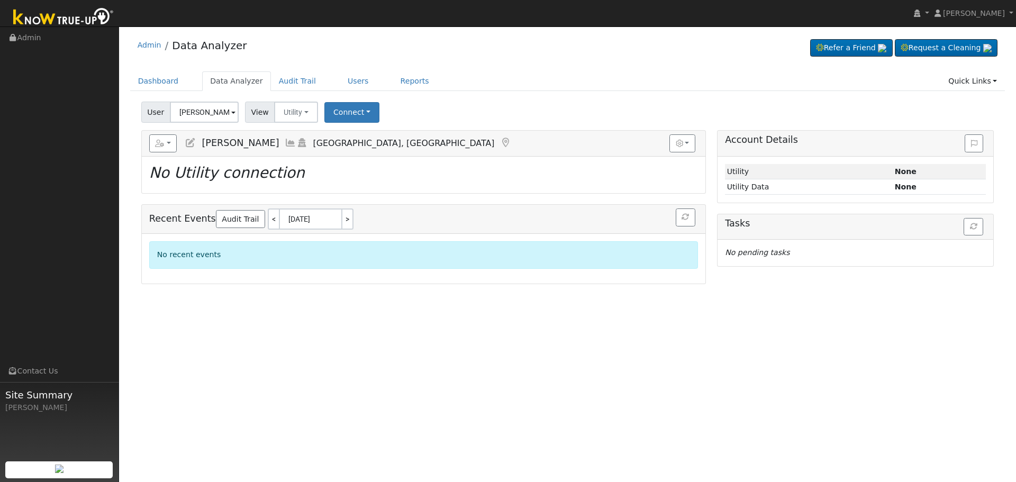
click at [285, 142] on icon at bounding box center [291, 143] width 12 height 10
